Goal: Information Seeking & Learning: Learn about a topic

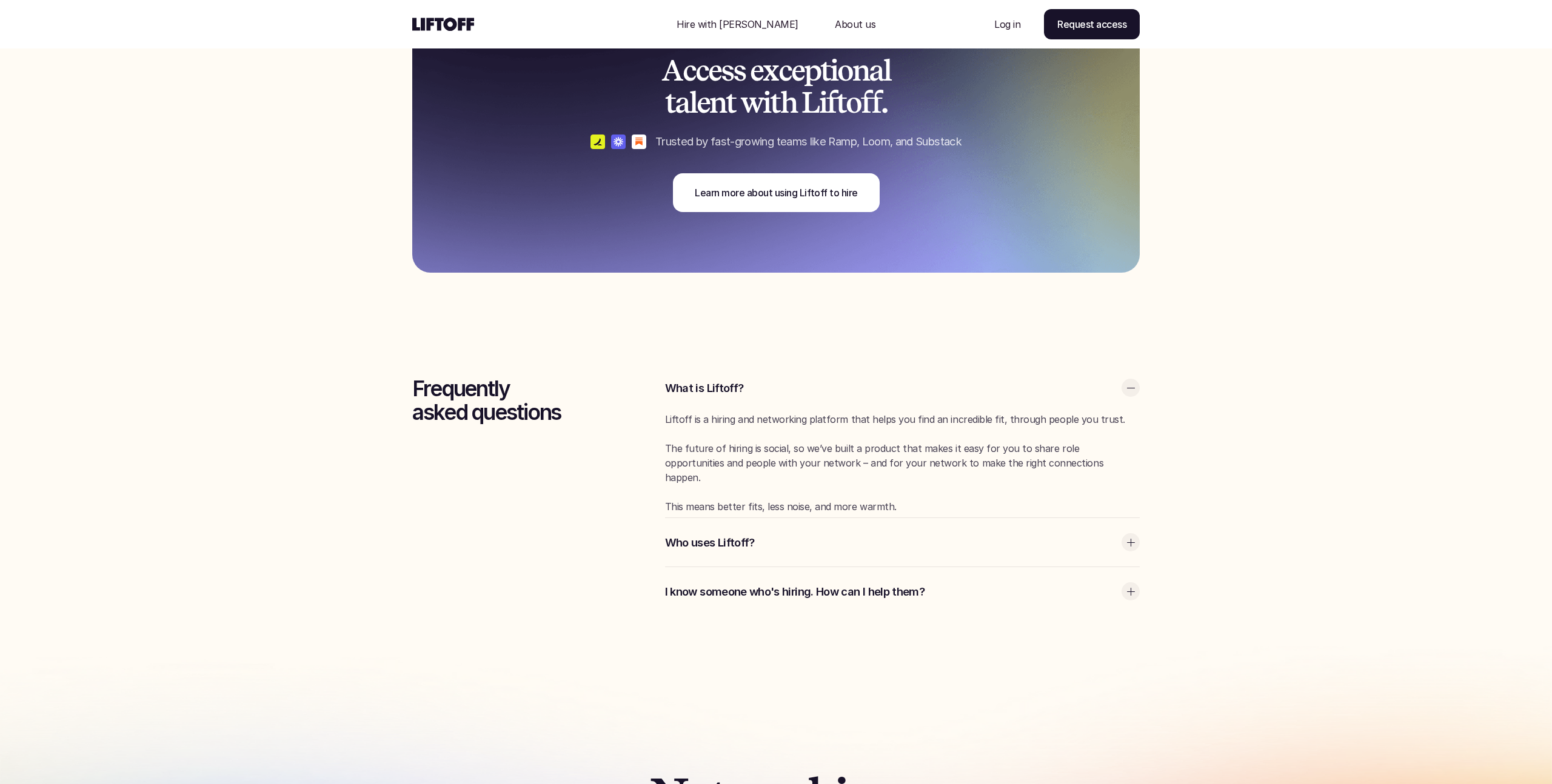
scroll to position [3742, 0]
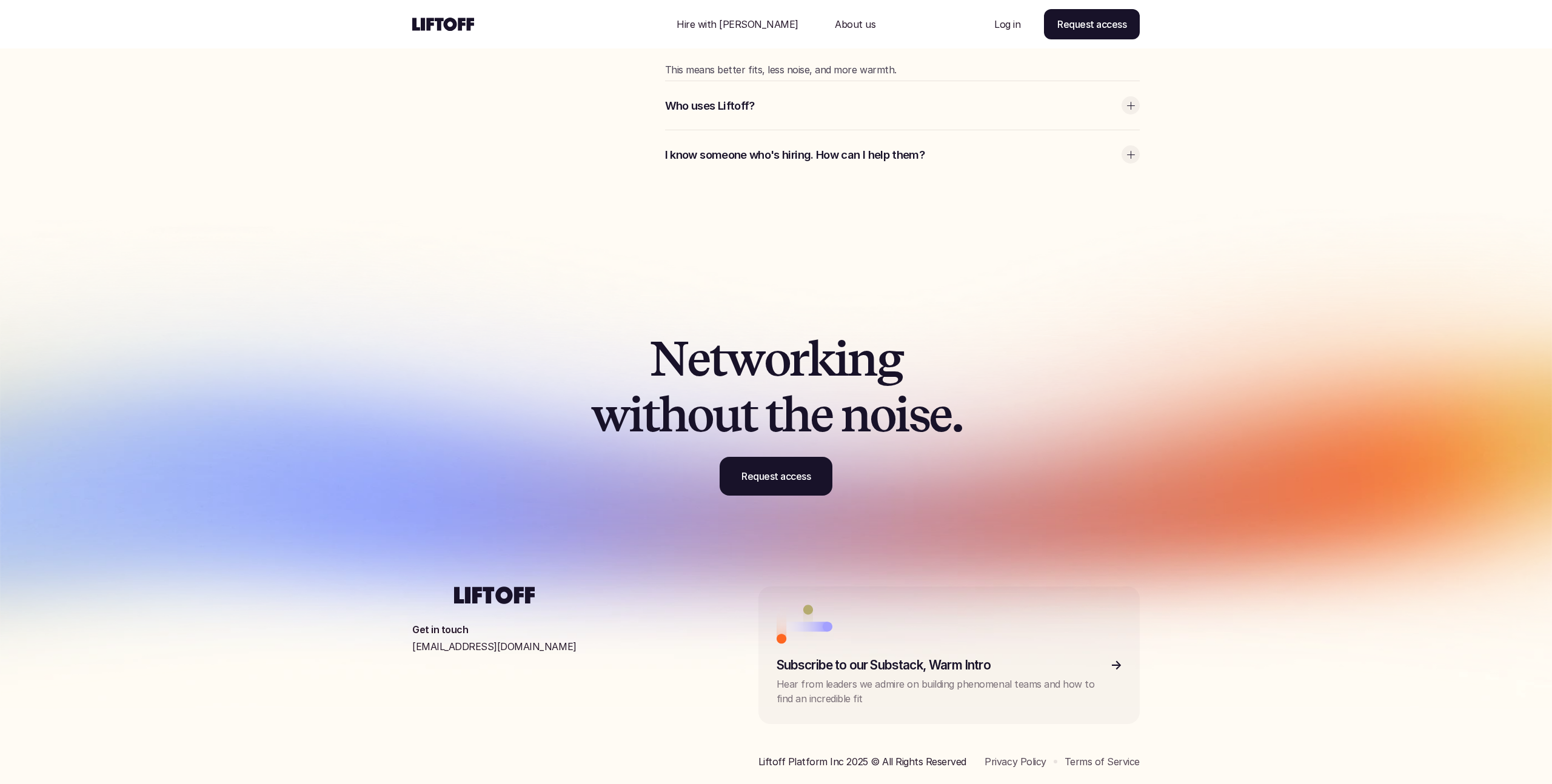
click at [469, 15] on div at bounding box center [533, 24] width 242 height 48
click at [468, 15] on div at bounding box center [533, 24] width 242 height 48
click at [469, 22] on use at bounding box center [443, 24] width 62 height 14
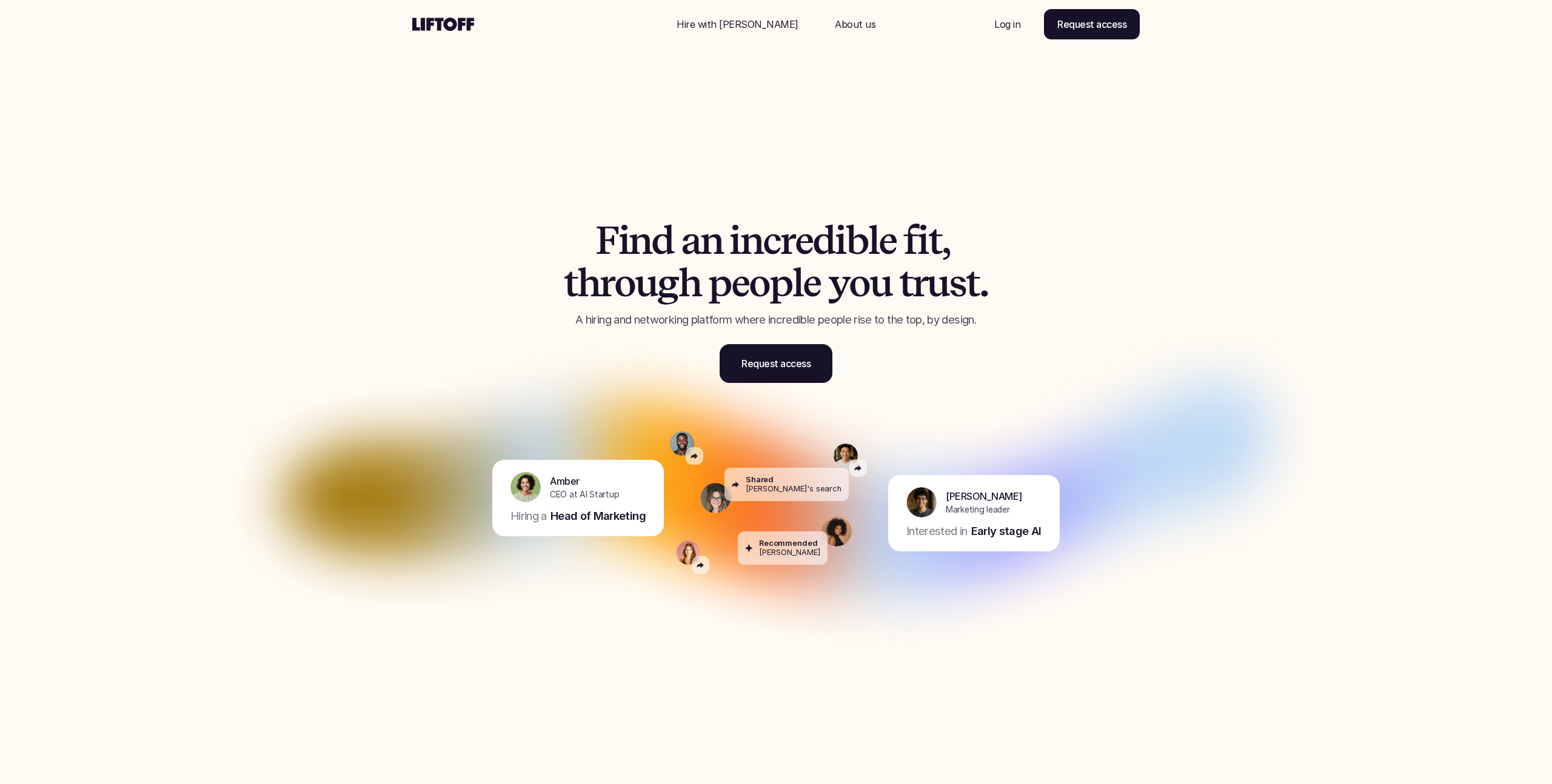
click at [737, 31] on p "Hire with Liftoff" at bounding box center [737, 24] width 122 height 15
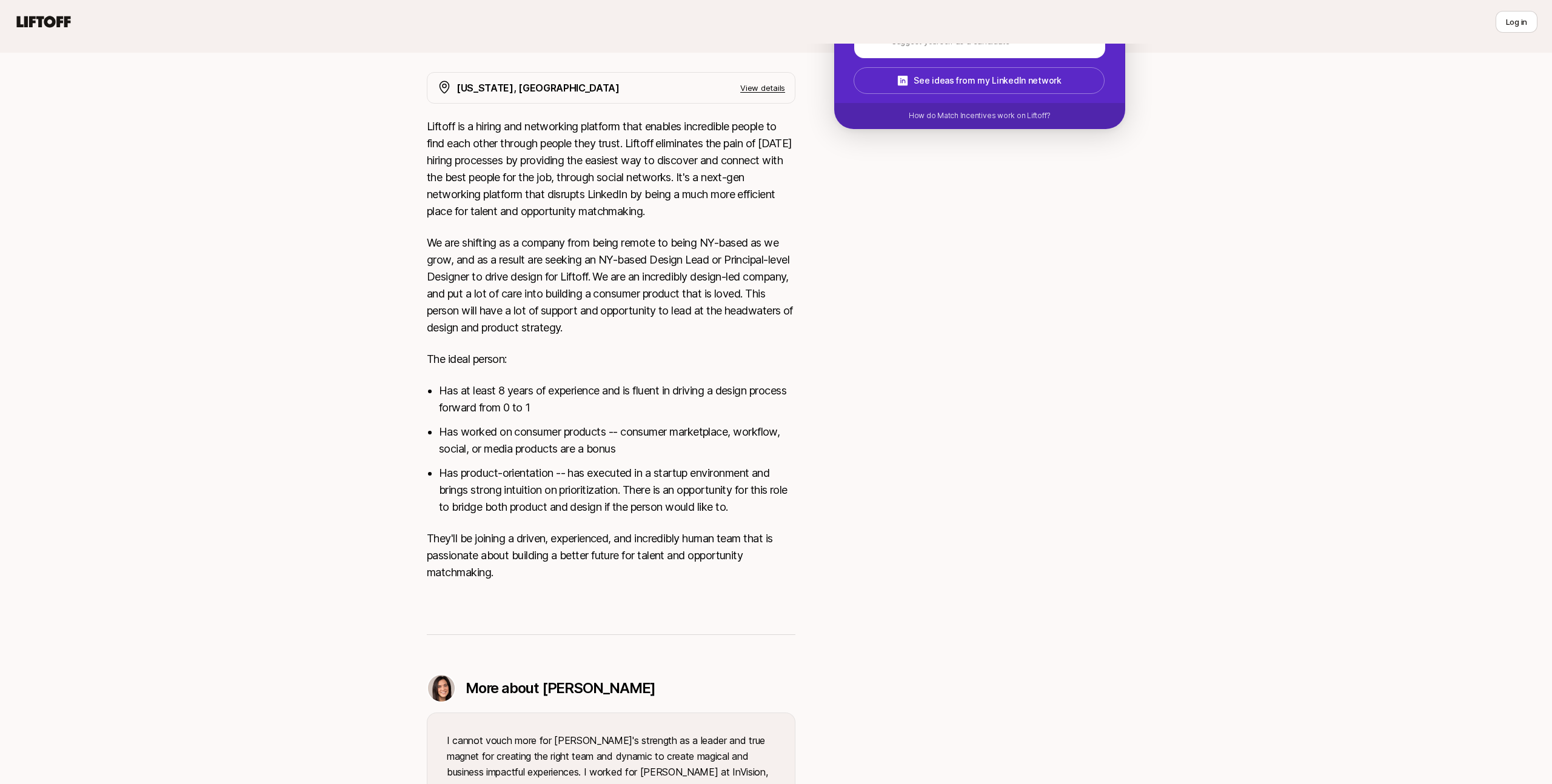
scroll to position [67, 0]
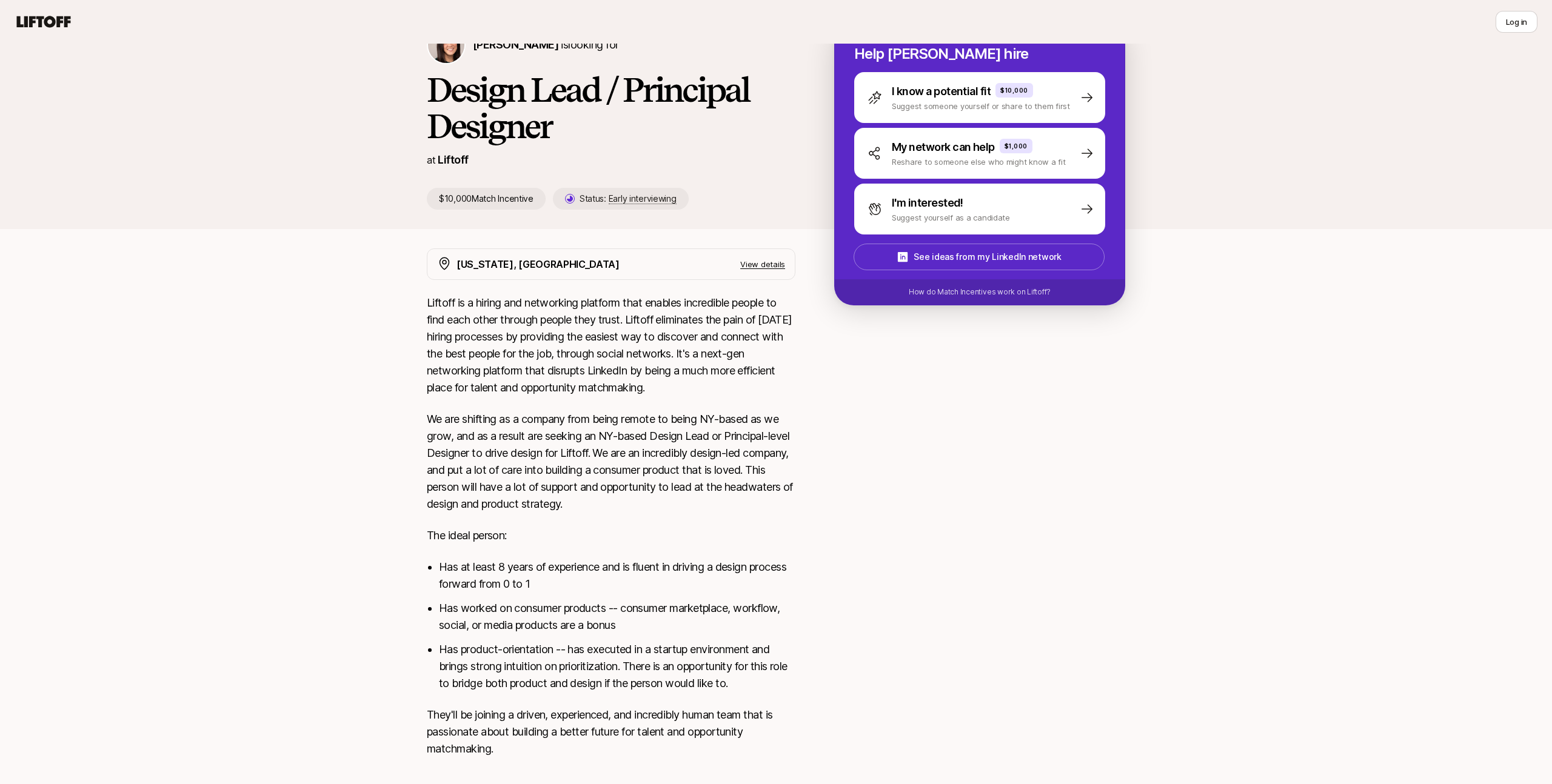
click at [758, 259] on p "View details" at bounding box center [763, 264] width 45 height 12
